Goal: Check status

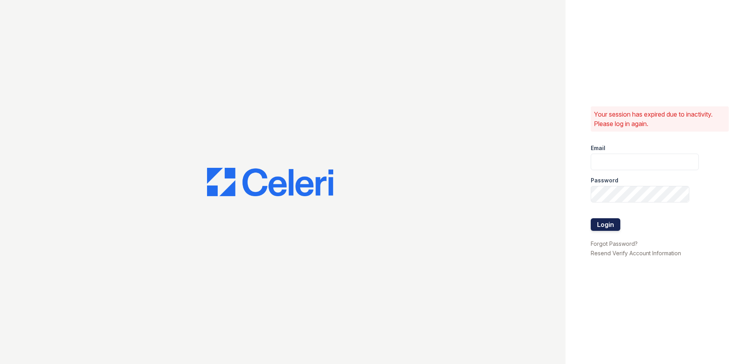
type input "[EMAIL_ADDRESS][DOMAIN_NAME]"
click at [613, 220] on button "Login" at bounding box center [606, 225] width 30 height 13
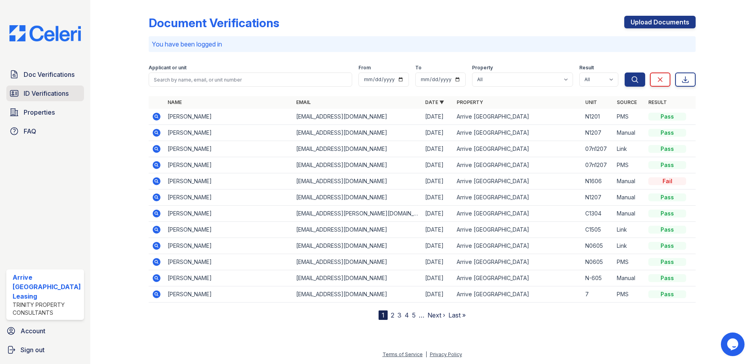
click at [46, 93] on span "ID Verifications" at bounding box center [46, 93] width 45 height 9
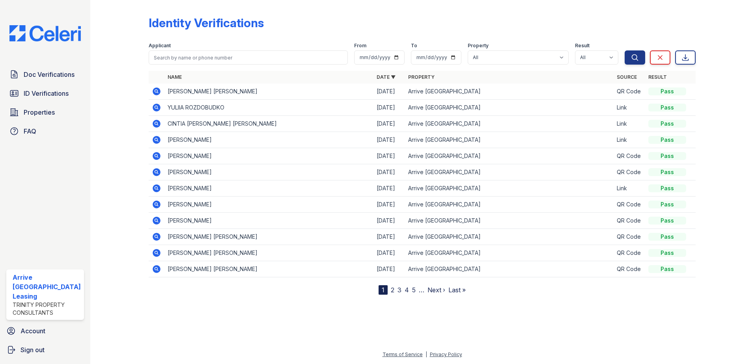
click at [199, 93] on td "JASON PATRIC HERRON" at bounding box center [268, 92] width 209 height 16
click at [157, 90] on icon at bounding box center [156, 91] width 9 height 9
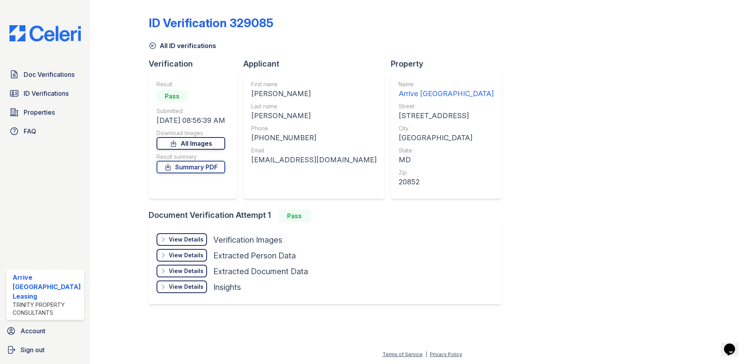
click at [189, 143] on link "All Images" at bounding box center [191, 143] width 69 height 13
click at [185, 166] on link "Summary PDF" at bounding box center [191, 167] width 69 height 13
